Goal: Information Seeking & Learning: Check status

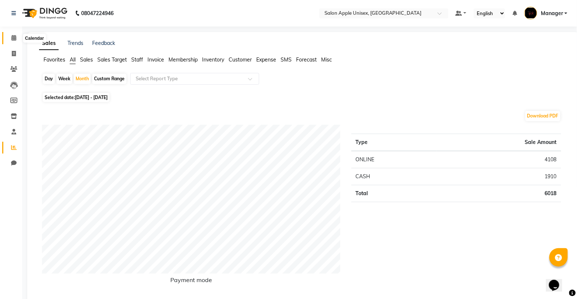
click at [15, 35] on icon at bounding box center [13, 38] width 5 height 6
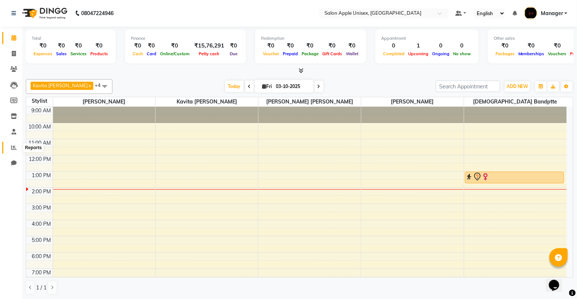
click at [13, 148] on icon at bounding box center [14, 148] width 6 height 6
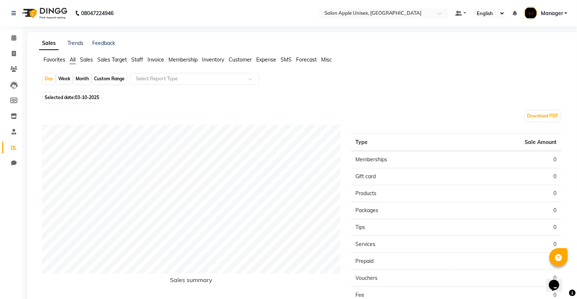
click at [89, 59] on span "Sales" at bounding box center [86, 59] width 13 height 7
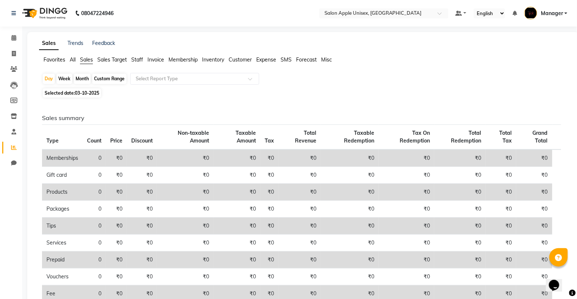
click at [81, 78] on div "Month" at bounding box center [82, 79] width 17 height 10
select select "10"
select select "2025"
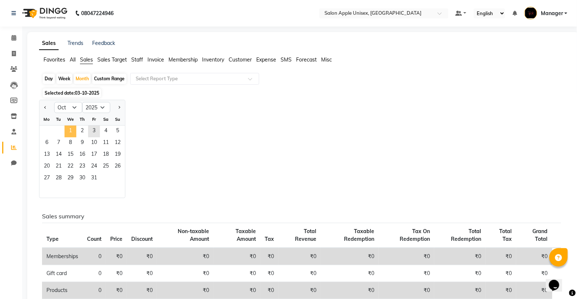
click at [71, 130] on span "1" at bounding box center [70, 132] width 12 height 12
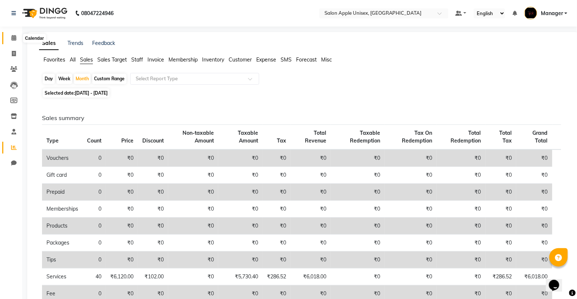
click at [17, 39] on span at bounding box center [13, 38] width 13 height 8
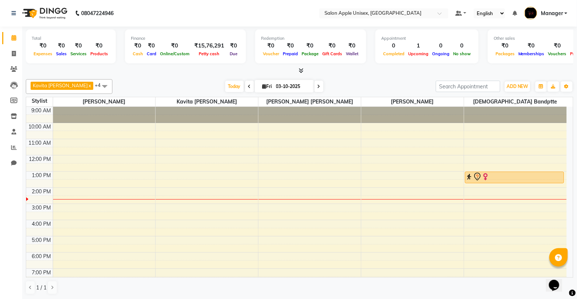
scroll to position [0, 0]
click at [90, 60] on div "Total ₹0 Expenses ₹0 Sales ₹0 Services ₹0 Products" at bounding box center [71, 46] width 90 height 34
